Goal: Transaction & Acquisition: Purchase product/service

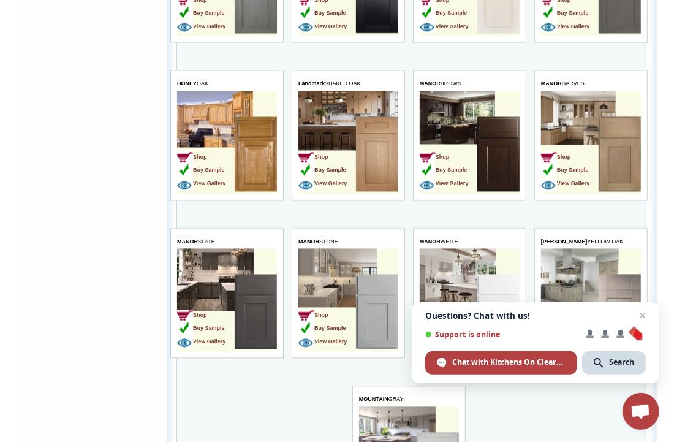
scroll to position [1327, 0]
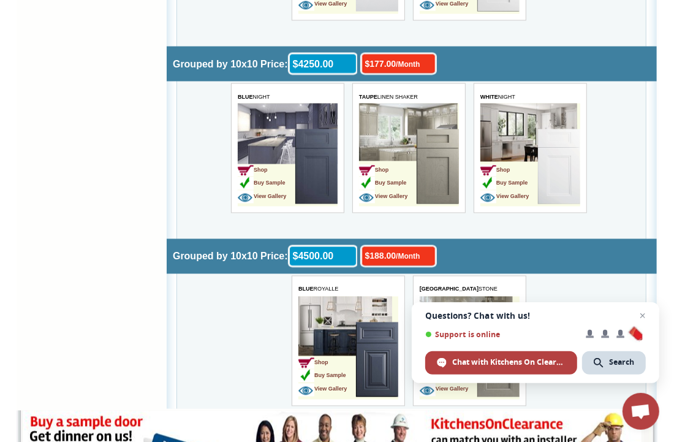
scroll to position [3935, 0]
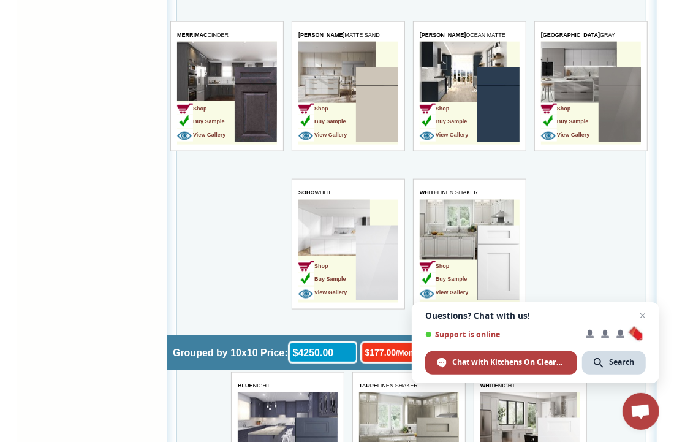
scroll to position [3645, 0]
